Goal: Information Seeking & Learning: Check status

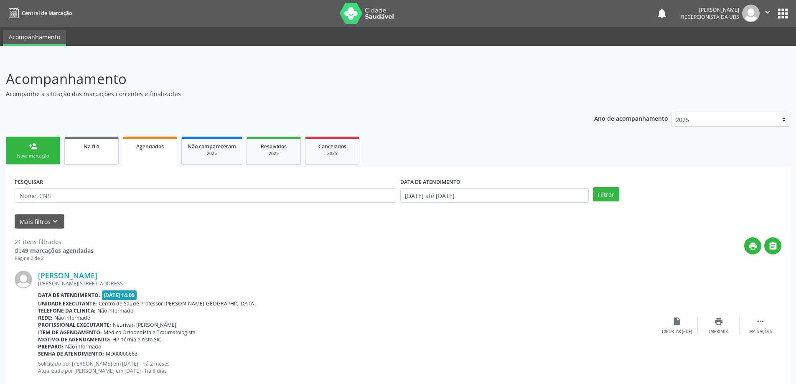
click at [94, 147] on span "Na fila" at bounding box center [92, 146] width 16 height 7
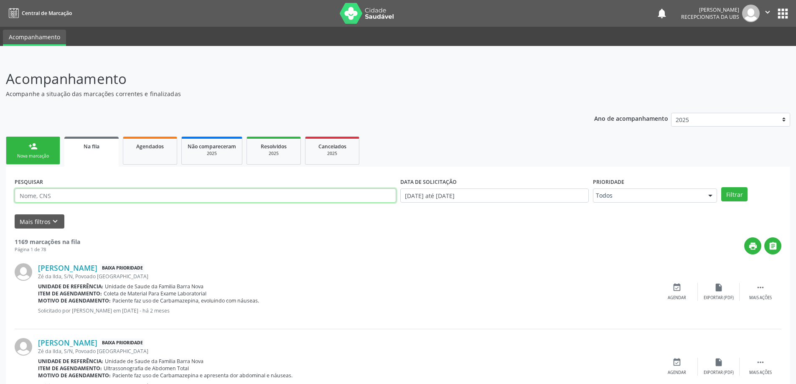
click at [78, 196] on input "text" at bounding box center [205, 195] width 381 height 14
type input "708006392898220"
click at [732, 188] on button "Filtrar" at bounding box center [734, 194] width 26 height 14
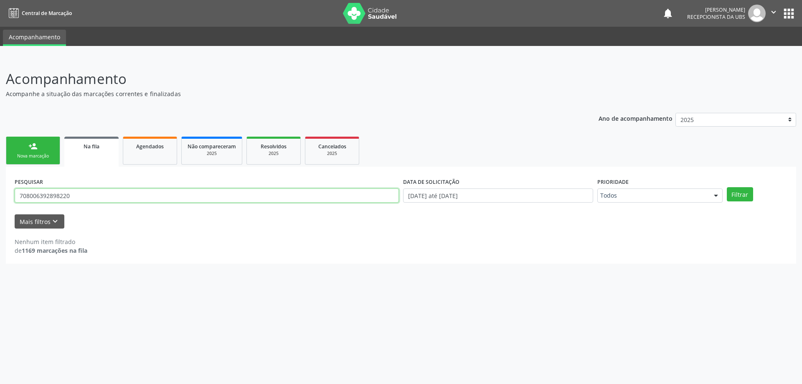
drag, startPoint x: 20, startPoint y: 196, endPoint x: 97, endPoint y: 212, distance: 78.6
click at [97, 212] on form "PESQUISAR 708006392898220 DATA DE SOLICITAÇÃO [DATE] até [DATE] Prioridade Todo…" at bounding box center [401, 201] width 773 height 53
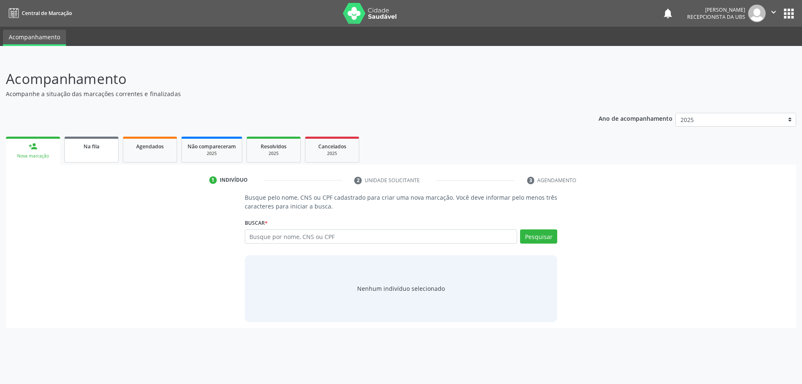
click at [109, 156] on link "Na fila" at bounding box center [91, 150] width 54 height 26
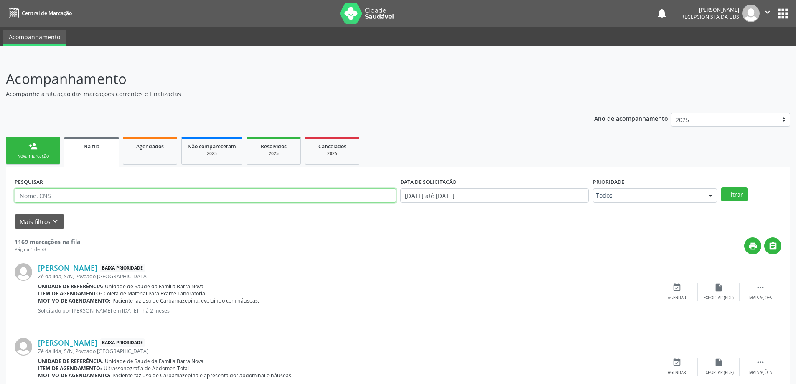
paste input "708006392898220"
type input "708006392898220"
click at [731, 196] on button "Filtrar" at bounding box center [734, 194] width 26 height 14
